Goal: Task Accomplishment & Management: Complete application form

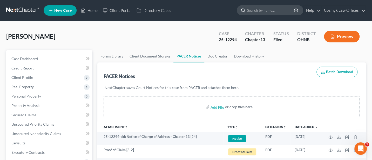
click at [267, 11] on input "search" at bounding box center [271, 10] width 48 height 10
type input "Frost"
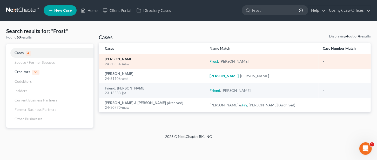
click at [110, 57] on link "[PERSON_NAME]" at bounding box center [119, 59] width 28 height 4
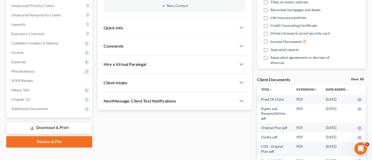
scroll to position [174, 0]
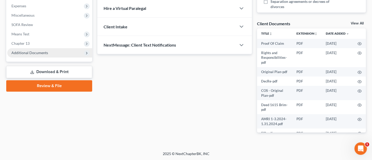
click at [30, 53] on span "Additional Documents" at bounding box center [29, 52] width 37 height 4
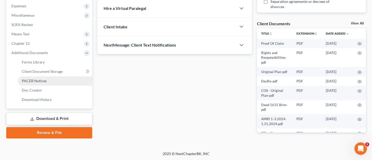
click at [41, 81] on span "PACER Notices" at bounding box center [34, 80] width 25 height 4
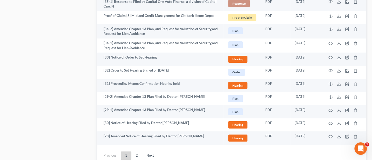
scroll to position [1051, 0]
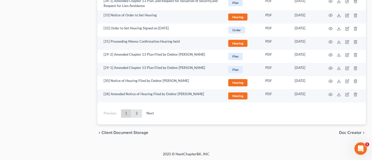
click at [137, 113] on link "2" at bounding box center [137, 113] width 10 height 8
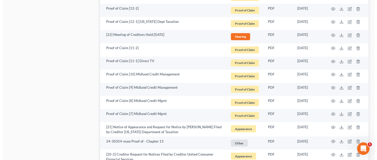
scroll to position [419, 0]
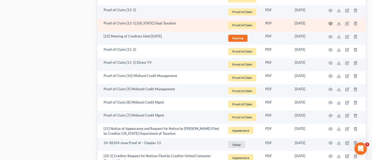
click at [331, 21] on icon "button" at bounding box center [331, 23] width 4 height 4
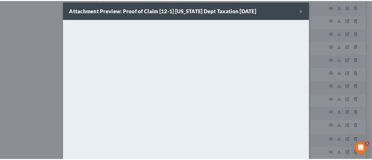
scroll to position [0, 0]
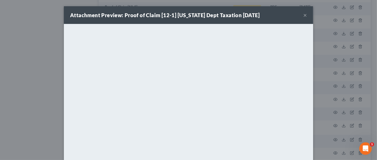
click at [304, 15] on button "×" at bounding box center [306, 15] width 4 height 6
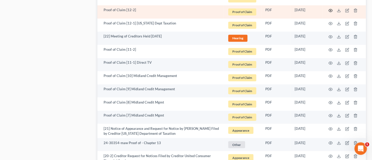
click at [331, 8] on icon "button" at bounding box center [331, 10] width 4 height 4
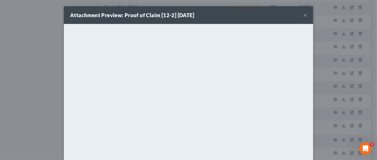
click at [304, 15] on button "×" at bounding box center [306, 15] width 4 height 6
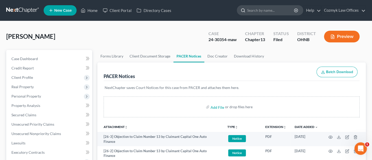
click at [263, 11] on input "search" at bounding box center [271, 10] width 48 height 10
type input "[PERSON_NAME]"
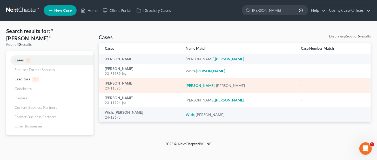
click at [116, 86] on div "23-11325" at bounding box center [141, 88] width 73 height 5
click at [115, 83] on link "[PERSON_NAME]" at bounding box center [119, 84] width 28 height 4
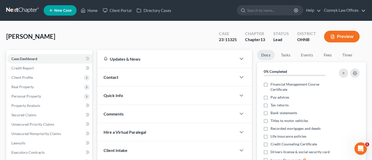
scroll to position [125, 0]
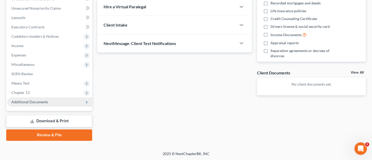
click at [25, 100] on span "Additional Documents" at bounding box center [29, 102] width 37 height 4
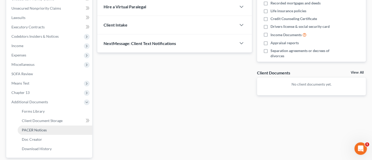
click at [32, 126] on link "PACER Notices" at bounding box center [55, 129] width 75 height 9
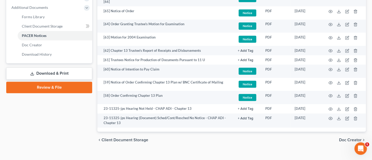
scroll to position [227, 0]
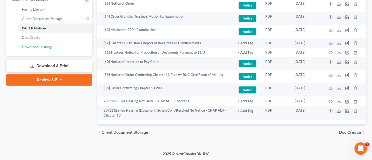
click at [32, 43] on link "Download History" at bounding box center [55, 46] width 75 height 9
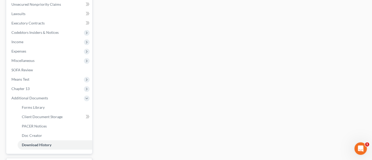
scroll to position [139, 0]
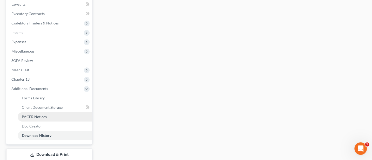
click at [36, 115] on span "PACER Notices" at bounding box center [34, 116] width 25 height 4
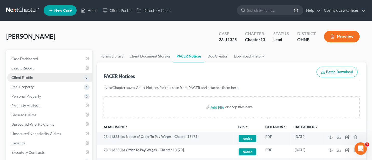
click at [25, 77] on span "Client Profile" at bounding box center [22, 77] width 22 height 4
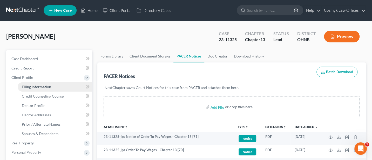
click at [45, 85] on span "Filing Information" at bounding box center [36, 86] width 29 height 4
select select "1"
select select "0"
select select "3"
select select "36"
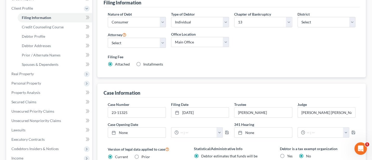
scroll to position [139, 0]
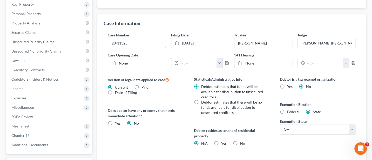
click at [139, 40] on input "23-11325" at bounding box center [136, 43] width 57 height 10
type input "23-11325-jps"
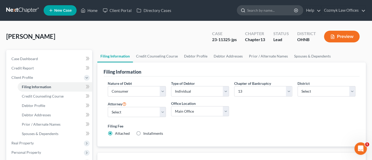
click at [263, 11] on input "search" at bounding box center [271, 10] width 48 height 10
type input "[PERSON_NAME]"
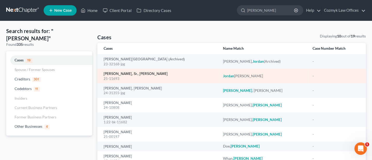
click at [129, 73] on link "[PERSON_NAME], Sr., [PERSON_NAME]" at bounding box center [136, 74] width 64 height 4
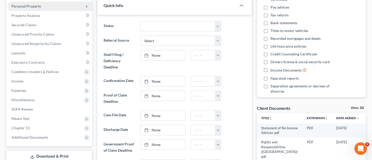
scroll to position [139, 0]
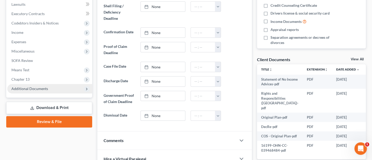
click at [23, 85] on span "Additional Documents" at bounding box center [49, 88] width 85 height 9
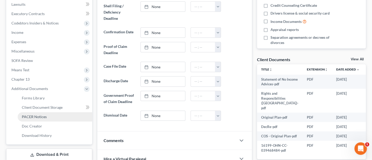
click at [31, 115] on span "PACER Notices" at bounding box center [34, 116] width 25 height 4
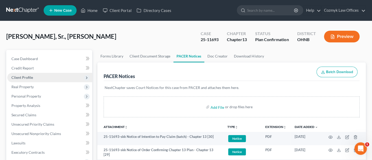
click at [23, 76] on span "Client Profile" at bounding box center [22, 77] width 22 height 4
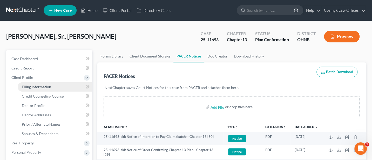
click at [39, 87] on span "Filing Information" at bounding box center [36, 86] width 29 height 4
select select "1"
select select "0"
select select "3"
select select "61"
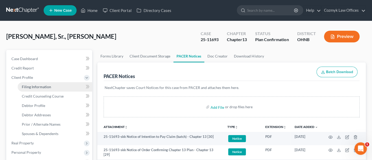
select select "0"
select select "36"
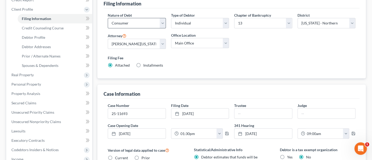
scroll to position [69, 0]
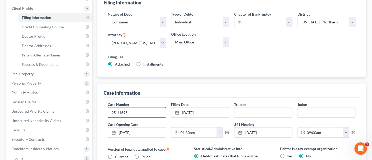
click at [140, 114] on input "25-11693" at bounding box center [136, 112] width 57 height 10
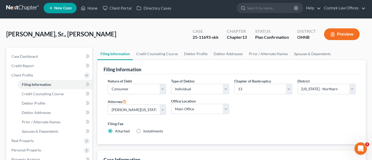
scroll to position [0, 0]
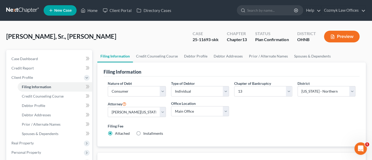
type input "25-11693-skk"
click at [92, 8] on link "Home" at bounding box center [89, 10] width 22 height 9
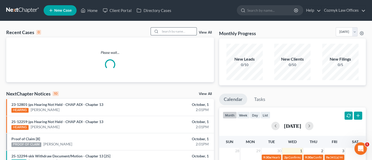
click at [175, 32] on input "search" at bounding box center [178, 32] width 36 height 8
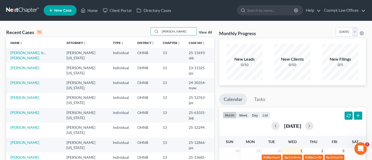
type input "[PERSON_NAME]"
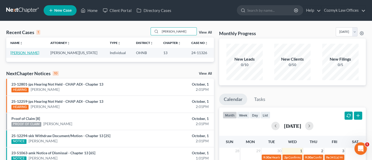
click at [25, 51] on link "[PERSON_NAME]" at bounding box center [24, 52] width 29 height 4
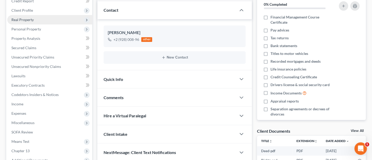
scroll to position [137, 0]
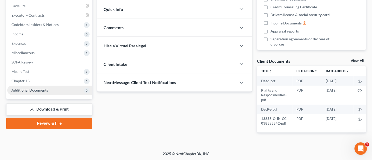
click at [32, 87] on span "Additional Documents" at bounding box center [49, 89] width 85 height 9
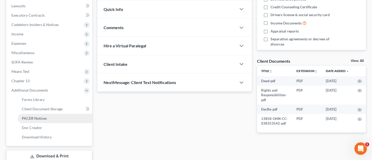
click at [33, 117] on span "PACER Notices" at bounding box center [34, 118] width 25 height 4
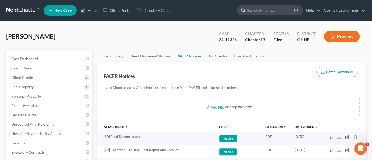
click at [270, 9] on input "search" at bounding box center [271, 10] width 48 height 10
type input "[PERSON_NAME]"
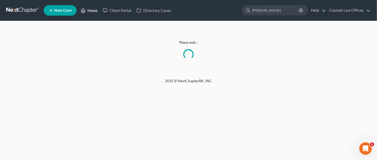
click at [90, 8] on link "Home" at bounding box center [89, 10] width 22 height 9
click at [90, 10] on link "Home" at bounding box center [89, 10] width 22 height 9
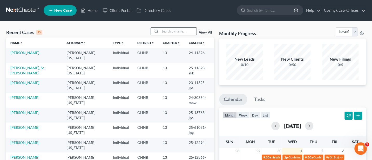
click at [182, 31] on input "search" at bounding box center [178, 32] width 36 height 8
type input "[PERSON_NAME]"
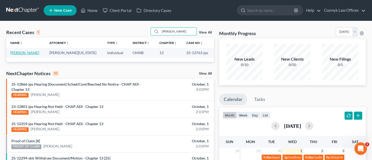
click at [33, 53] on link "[PERSON_NAME]" at bounding box center [24, 52] width 29 height 4
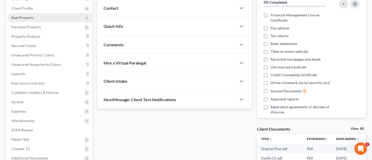
scroll to position [139, 0]
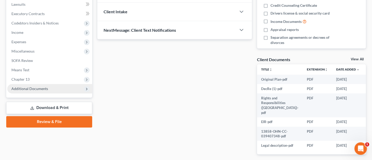
click at [31, 87] on span "Additional Documents" at bounding box center [29, 88] width 37 height 4
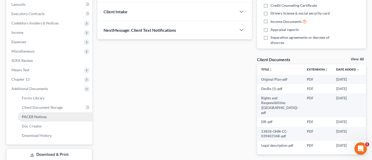
click at [37, 116] on span "PACER Notices" at bounding box center [34, 116] width 25 height 4
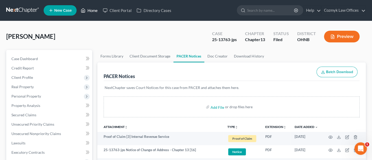
click at [88, 5] on ul "New Case Home Client Portal Directory Cases - No Result - See all results Or Pr…" at bounding box center [205, 11] width 323 height 14
click at [95, 11] on link "Home" at bounding box center [89, 10] width 22 height 9
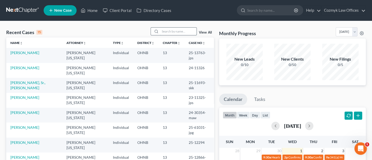
click at [176, 31] on input "search" at bounding box center [178, 32] width 36 height 8
type input "[PERSON_NAME]"
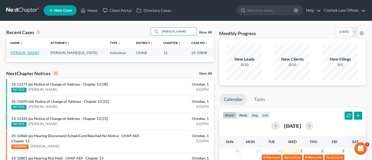
click at [24, 52] on link "[PERSON_NAME]" at bounding box center [24, 52] width 29 height 4
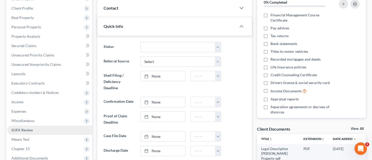
scroll to position [139, 0]
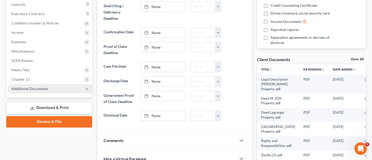
click at [17, 85] on span "Additional Documents" at bounding box center [49, 88] width 85 height 9
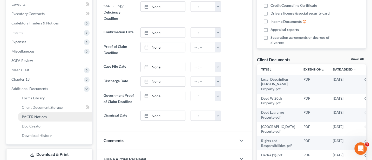
click at [37, 115] on span "PACER Notices" at bounding box center [34, 116] width 25 height 4
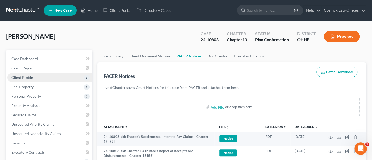
click at [21, 76] on span "Client Profile" at bounding box center [22, 77] width 22 height 4
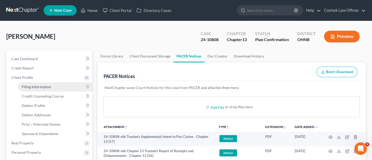
click at [44, 87] on span "Filing Information" at bounding box center [36, 86] width 29 height 4
select select "1"
select select "0"
select select "3"
select select "61"
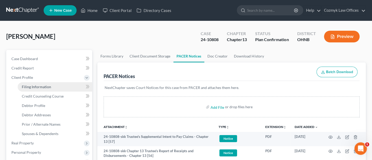
select select "0"
select select "36"
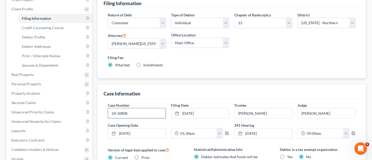
scroll to position [69, 0]
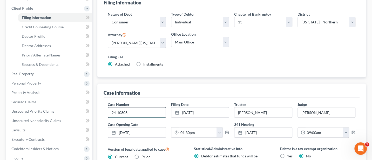
click at [142, 111] on input "24-10808" at bounding box center [136, 112] width 57 height 10
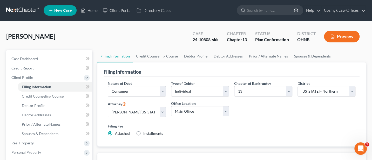
type input "24-10808-skk"
click at [272, 12] on input "search" at bounding box center [271, 10] width 48 height 10
type input "S"
click at [93, 9] on link "Home" at bounding box center [89, 10] width 22 height 9
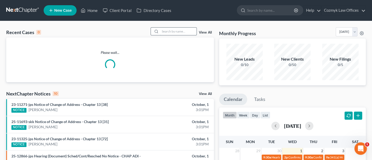
click at [184, 34] on input "search" at bounding box center [178, 32] width 36 height 8
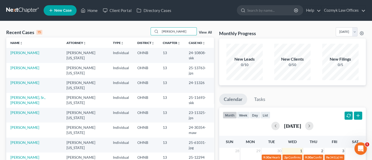
type input "[PERSON_NAME]"
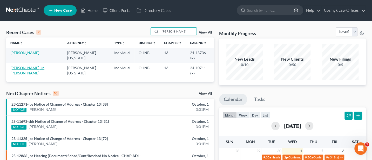
click at [22, 65] on link "[PERSON_NAME], Jr., [PERSON_NAME]" at bounding box center [27, 70] width 35 height 10
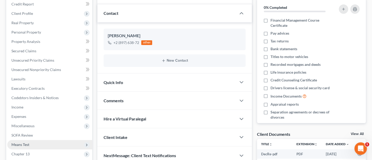
scroll to position [139, 0]
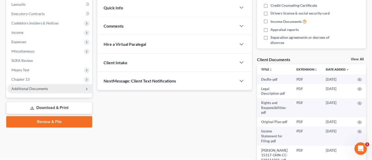
click at [27, 89] on span "Additional Documents" at bounding box center [29, 88] width 37 height 4
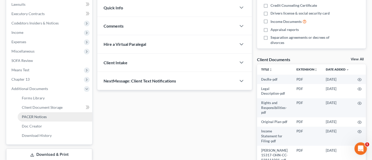
click at [25, 116] on span "PACER Notices" at bounding box center [34, 116] width 25 height 4
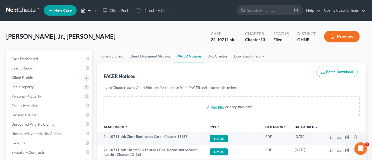
click at [91, 10] on link "Home" at bounding box center [89, 10] width 22 height 9
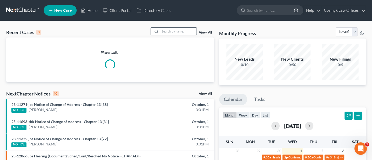
click at [174, 32] on input "search" at bounding box center [178, 32] width 36 height 8
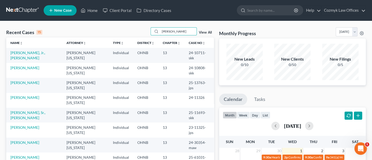
type input "[PERSON_NAME]"
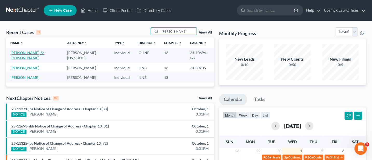
click at [30, 51] on link "[PERSON_NAME], Sr., [PERSON_NAME]" at bounding box center [27, 55] width 35 height 10
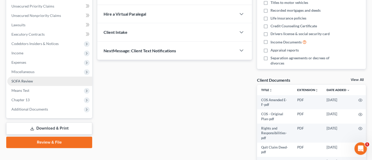
scroll to position [139, 0]
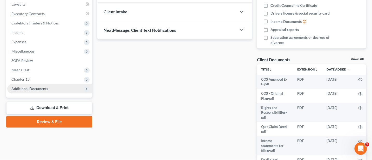
click at [27, 89] on span "Additional Documents" at bounding box center [29, 88] width 37 height 4
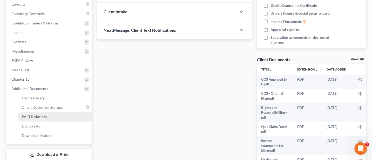
click at [31, 115] on span "PACER Notices" at bounding box center [34, 116] width 25 height 4
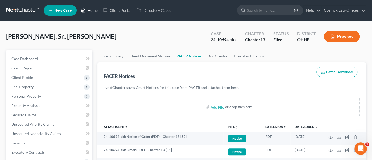
click at [95, 10] on link "Home" at bounding box center [89, 10] width 22 height 9
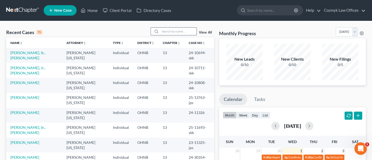
click at [174, 30] on input "search" at bounding box center [178, 32] width 36 height 8
type input "[PERSON_NAME]"
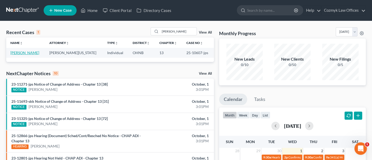
click at [18, 54] on link "[PERSON_NAME]" at bounding box center [24, 52] width 29 height 4
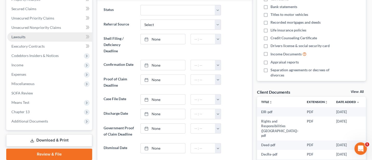
scroll to position [139, 0]
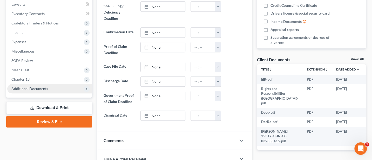
click at [25, 88] on span "Additional Documents" at bounding box center [29, 88] width 37 height 4
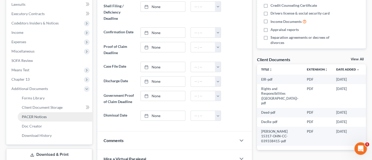
click at [28, 116] on span "PACER Notices" at bounding box center [34, 116] width 25 height 4
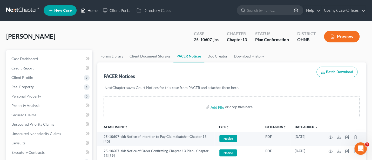
click at [93, 9] on link "Home" at bounding box center [89, 10] width 22 height 9
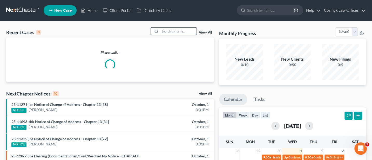
click at [177, 30] on input "search" at bounding box center [178, 32] width 36 height 8
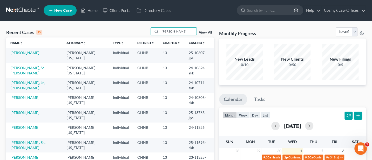
type input "[PERSON_NAME]"
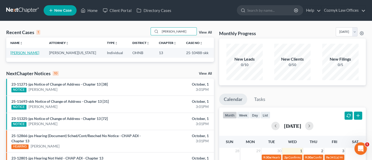
click at [23, 51] on link "[PERSON_NAME]" at bounding box center [24, 52] width 29 height 4
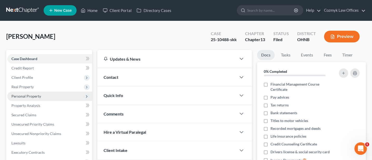
scroll to position [139, 0]
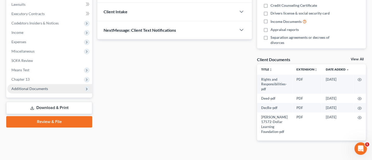
click at [36, 88] on span "Additional Documents" at bounding box center [29, 88] width 37 height 4
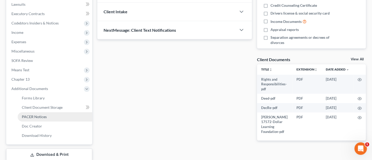
click at [44, 115] on span "PACER Notices" at bounding box center [34, 116] width 25 height 4
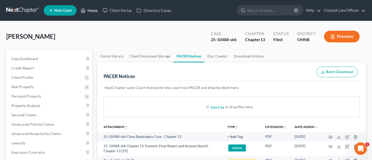
click at [90, 9] on link "Home" at bounding box center [89, 10] width 22 height 9
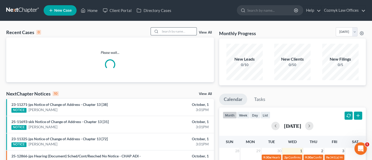
click at [189, 33] on input "search" at bounding box center [178, 32] width 36 height 8
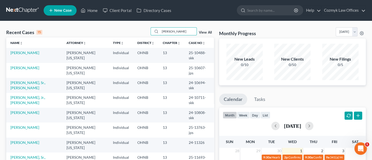
type input "[PERSON_NAME]"
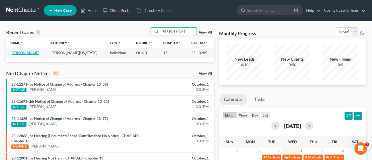
click at [24, 50] on link "[PERSON_NAME]" at bounding box center [24, 52] width 29 height 4
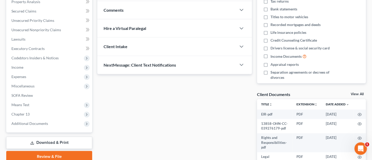
scroll to position [139, 0]
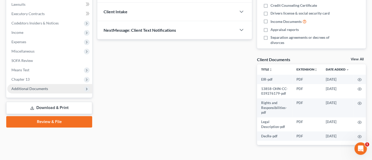
click at [30, 89] on span "Additional Documents" at bounding box center [29, 88] width 37 height 4
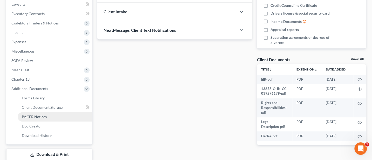
click at [36, 113] on link "PACER Notices" at bounding box center [55, 116] width 75 height 9
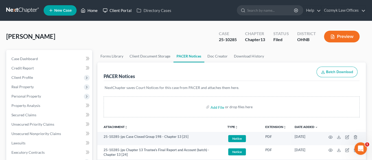
drag, startPoint x: 91, startPoint y: 10, endPoint x: 122, endPoint y: 13, distance: 30.5
click at [91, 10] on link "Home" at bounding box center [89, 10] width 22 height 9
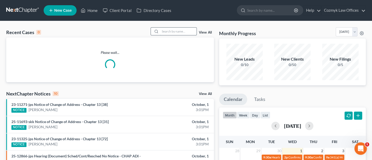
click at [176, 32] on input "search" at bounding box center [178, 32] width 36 height 8
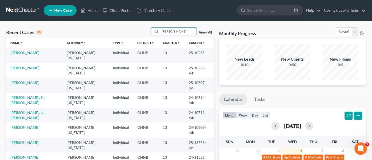
type input "[PERSON_NAME]"
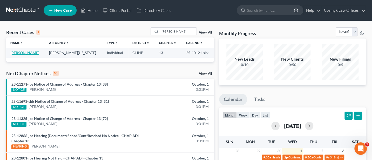
click at [23, 52] on link "[PERSON_NAME]" at bounding box center [24, 52] width 29 height 4
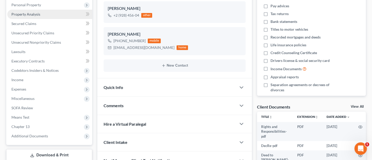
scroll to position [139, 0]
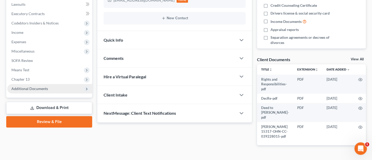
click at [37, 91] on span "Additional Documents" at bounding box center [49, 88] width 85 height 9
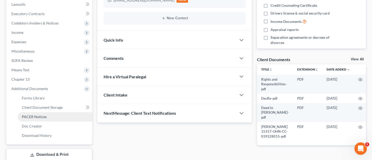
click at [38, 115] on span "PACER Notices" at bounding box center [34, 116] width 25 height 4
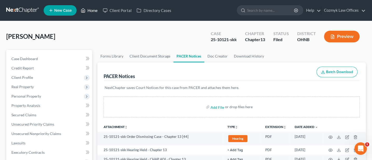
click at [95, 8] on link "Home" at bounding box center [89, 10] width 22 height 9
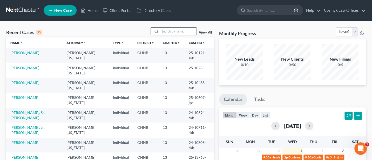
click at [180, 28] on input "search" at bounding box center [178, 32] width 36 height 8
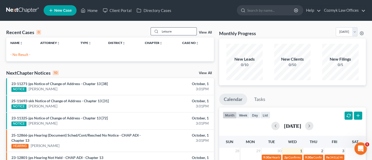
click at [167, 30] on input "Leisure" at bounding box center [178, 32] width 36 height 8
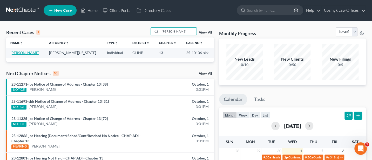
type input "[PERSON_NAME]"
click at [27, 54] on link "[PERSON_NAME]" at bounding box center [24, 52] width 29 height 4
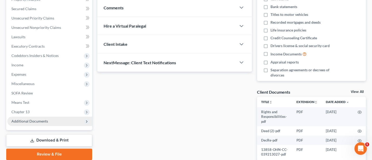
scroll to position [137, 0]
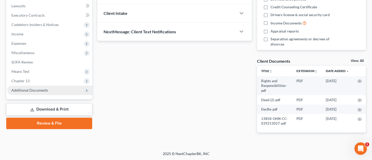
click at [29, 89] on span "Additional Documents" at bounding box center [29, 90] width 37 height 4
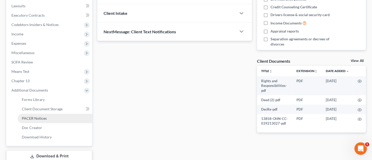
click at [32, 117] on span "PACER Notices" at bounding box center [34, 118] width 25 height 4
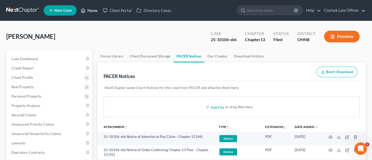
click at [90, 8] on link "Home" at bounding box center [89, 10] width 22 height 9
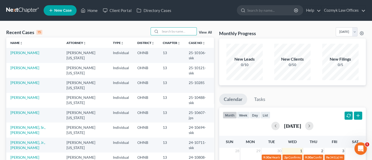
drag, startPoint x: 174, startPoint y: 30, endPoint x: 203, endPoint y: 29, distance: 28.6
click at [175, 30] on input "search" at bounding box center [178, 32] width 36 height 8
type input "[PERSON_NAME]"
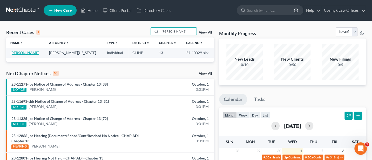
click at [28, 52] on link "[PERSON_NAME]" at bounding box center [24, 52] width 29 height 4
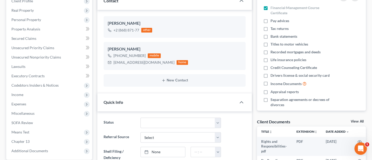
scroll to position [139, 0]
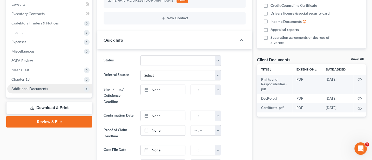
click at [28, 89] on span "Additional Documents" at bounding box center [29, 88] width 37 height 4
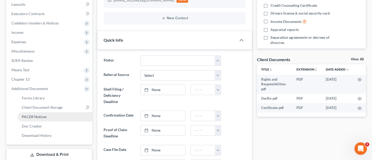
click at [40, 115] on span "PACER Notices" at bounding box center [34, 116] width 25 height 4
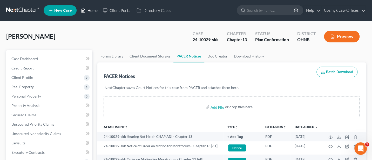
click at [96, 13] on link "Home" at bounding box center [89, 10] width 22 height 9
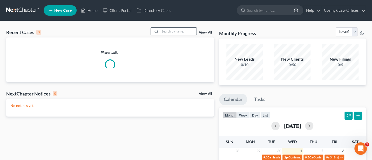
click at [173, 33] on input "search" at bounding box center [178, 32] width 36 height 8
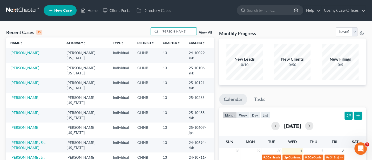
type input "[PERSON_NAME]"
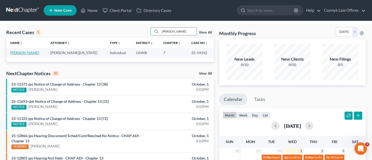
click at [29, 54] on link "[PERSON_NAME]" at bounding box center [24, 52] width 29 height 4
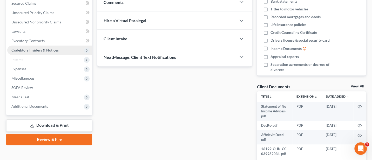
scroll to position [142, 0]
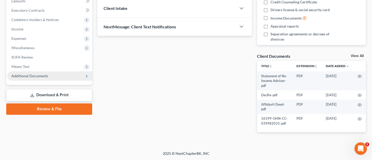
click at [37, 73] on span "Additional Documents" at bounding box center [49, 75] width 85 height 9
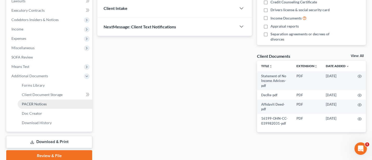
click at [29, 102] on span "PACER Notices" at bounding box center [34, 104] width 25 height 4
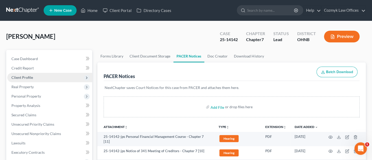
click at [27, 78] on span "Client Profile" at bounding box center [22, 77] width 22 height 4
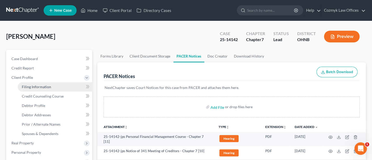
click at [31, 86] on span "Filing Information" at bounding box center [36, 86] width 29 height 4
select select "1"
select select "0"
select select "61"
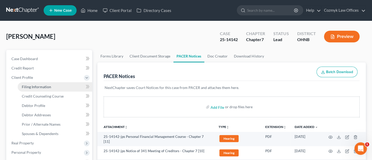
select select "0"
select select "36"
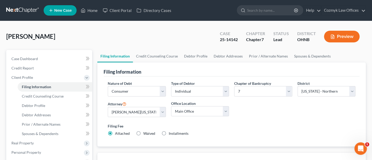
scroll to position [69, 0]
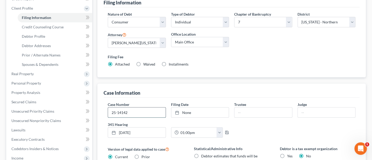
click at [137, 115] on input "25-14142" at bounding box center [136, 112] width 57 height 10
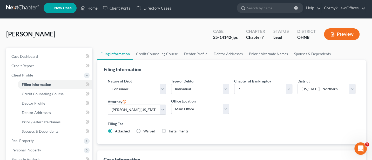
scroll to position [0, 0]
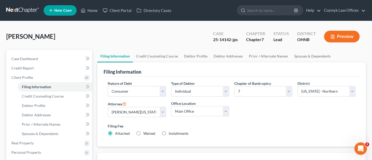
type input "25-14142-jps"
drag, startPoint x: 93, startPoint y: 10, endPoint x: 97, endPoint y: 10, distance: 3.9
click at [93, 10] on link "Home" at bounding box center [89, 10] width 22 height 9
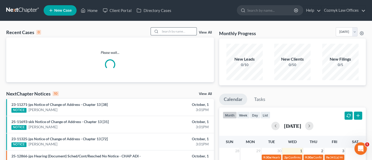
click at [180, 32] on input "search" at bounding box center [178, 32] width 36 height 8
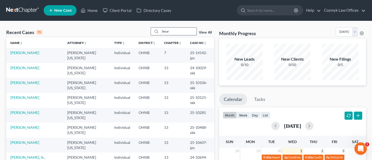
type input "Sesar"
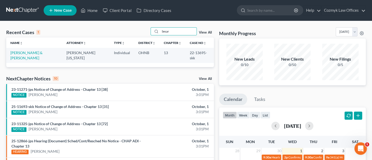
click at [25, 49] on td "[PERSON_NAME] & [PERSON_NAME]" at bounding box center [34, 55] width 56 height 15
click at [25, 51] on link "[PERSON_NAME] & [PERSON_NAME]" at bounding box center [26, 55] width 32 height 10
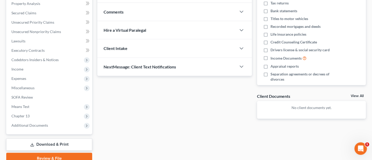
scroll to position [125, 0]
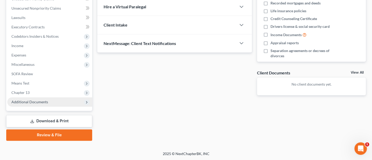
click at [28, 101] on span "Additional Documents" at bounding box center [29, 102] width 37 height 4
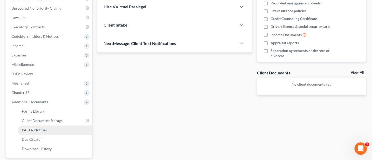
click at [31, 129] on span "PACER Notices" at bounding box center [34, 130] width 25 height 4
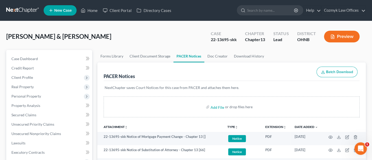
scroll to position [69, 0]
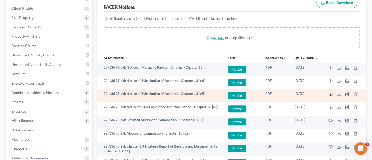
click at [331, 94] on circle "button" at bounding box center [330, 94] width 1 height 1
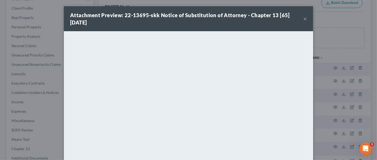
click at [304, 17] on button "×" at bounding box center [306, 19] width 4 height 6
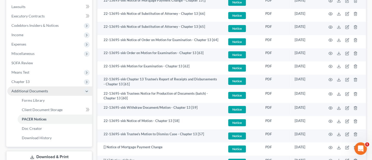
scroll to position [139, 0]
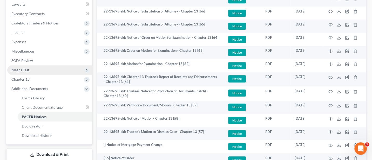
click at [25, 69] on span "Means Test" at bounding box center [20, 70] width 18 height 4
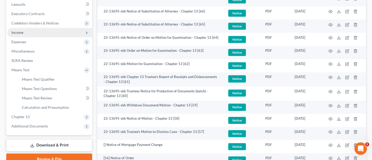
click at [20, 32] on span "Income" at bounding box center [17, 32] width 12 height 4
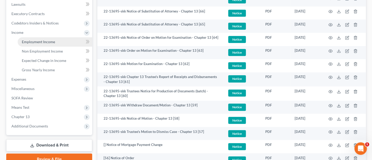
click at [41, 41] on span "Employment Income" at bounding box center [38, 42] width 33 height 4
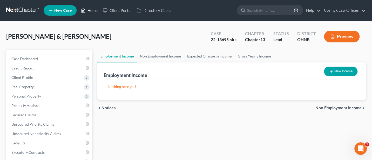
click at [90, 11] on link "Home" at bounding box center [89, 10] width 22 height 9
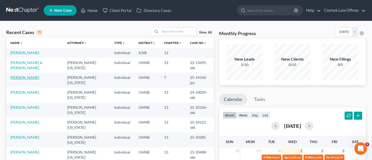
click at [27, 75] on link "[PERSON_NAME]" at bounding box center [24, 77] width 29 height 4
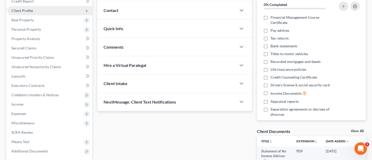
scroll to position [69, 0]
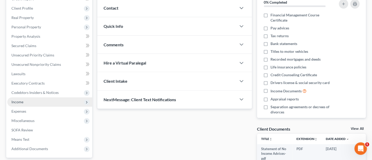
click at [18, 101] on span "Income" at bounding box center [17, 102] width 12 height 4
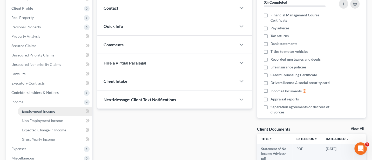
click at [51, 107] on link "Employment Income" at bounding box center [55, 111] width 75 height 9
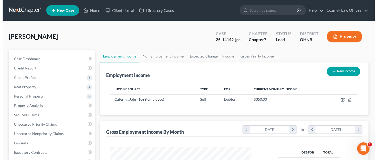
scroll to position [93, 150]
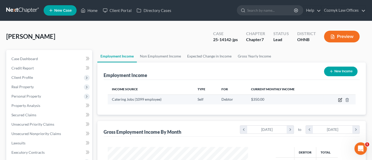
click at [340, 100] on icon "button" at bounding box center [341, 99] width 2 height 2
select select "1"
select select "0"
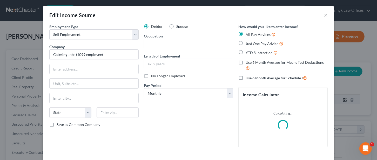
scroll to position [93, 153]
